Goal: Information Seeking & Learning: Check status

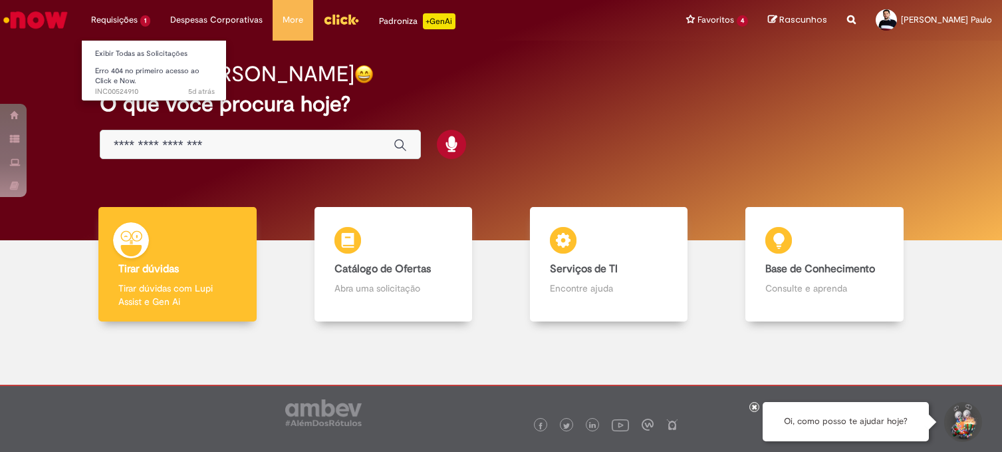
click at [117, 21] on li "Requisições 1 Exibir Todas as Solicitações Erro 404 no primeiro acesso ao Click…" at bounding box center [120, 20] width 79 height 40
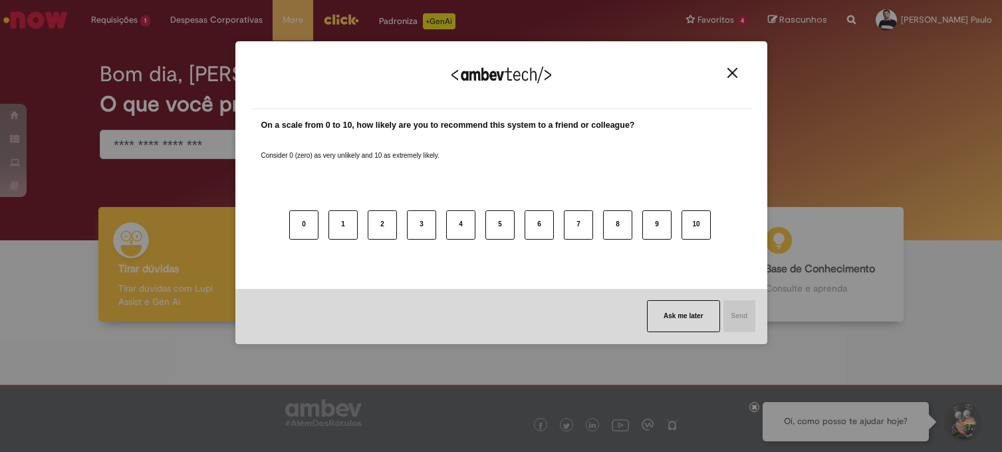
click at [734, 72] on img "Close" at bounding box center [733, 73] width 10 height 10
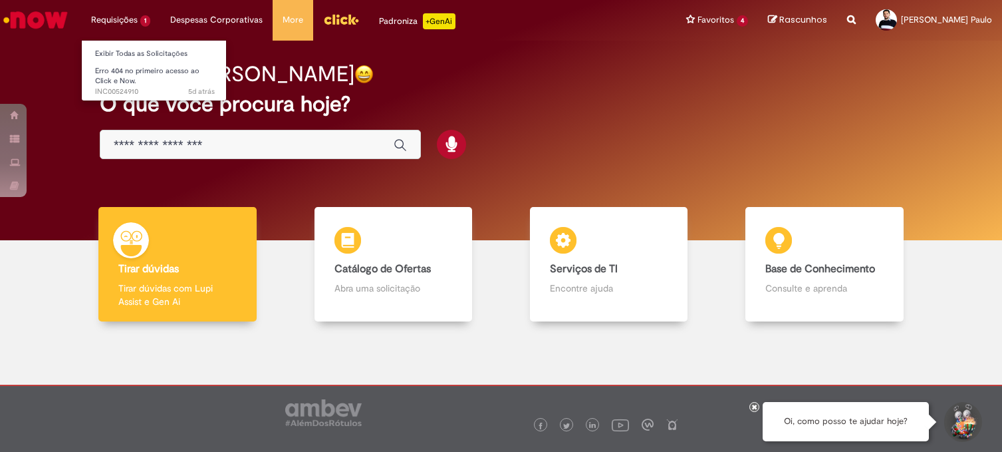
click at [123, 19] on li "Requisições 1 Exibir Todas as Solicitações Erro 404 no primeiro acesso ao Click…" at bounding box center [120, 20] width 79 height 40
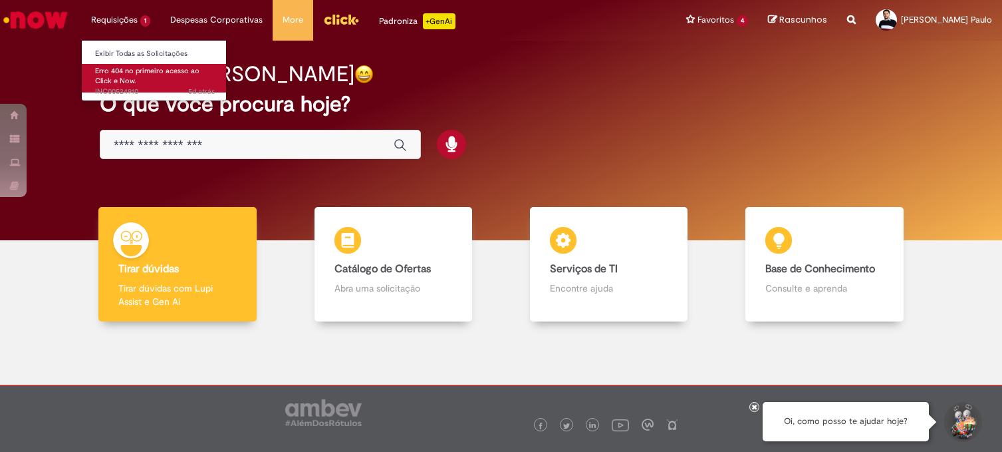
click at [132, 74] on span "Erro 404 no primeiro acesso ao Click e Now." at bounding box center [147, 76] width 104 height 21
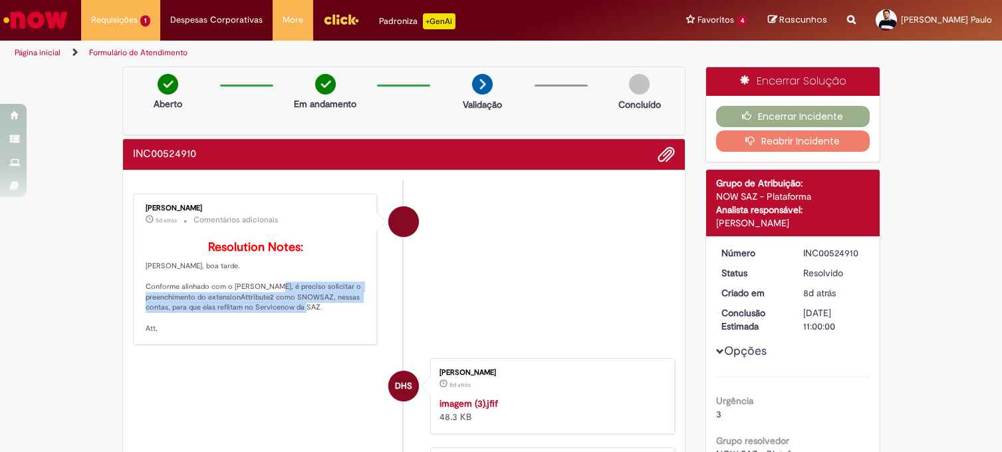
drag, startPoint x: 274, startPoint y: 307, endPoint x: 352, endPoint y: 326, distance: 80.7
click at [352, 326] on p "Resolution Notes: [PERSON_NAME], boa tarde. Conforme alinhado com o [PERSON_NAM…" at bounding box center [256, 287] width 221 height 93
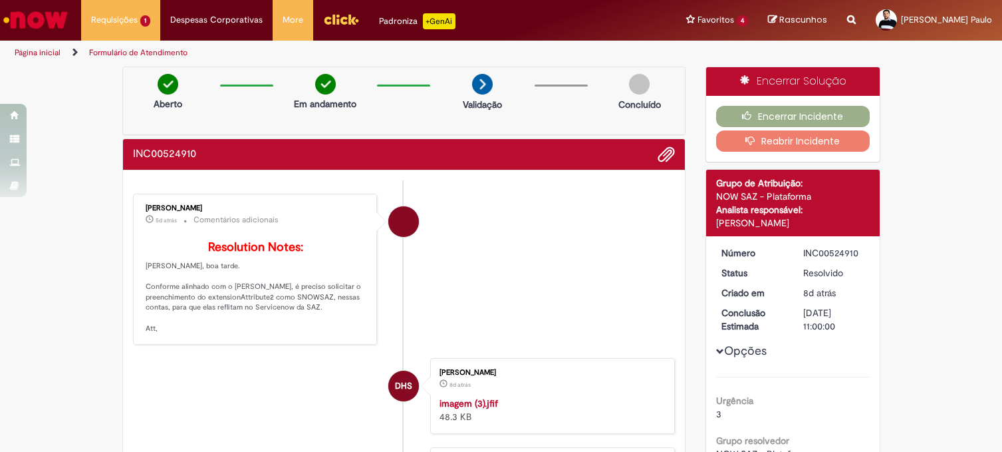
click at [328, 334] on p "Resolution Notes: [PERSON_NAME], boa tarde. Conforme alinhado com o [PERSON_NAM…" at bounding box center [256, 287] width 221 height 93
drag, startPoint x: 182, startPoint y: 327, endPoint x: 315, endPoint y: 332, distance: 133.1
click at [315, 332] on p "Resolution Notes: [PERSON_NAME], boa tarde. Conforme alinhado com o [PERSON_NAM…" at bounding box center [256, 287] width 221 height 93
click at [344, 334] on p "Resolution Notes: [PERSON_NAME], boa tarde. Conforme alinhado com o [PERSON_NAM…" at bounding box center [256, 287] width 221 height 93
